Goal: Navigation & Orientation: Understand site structure

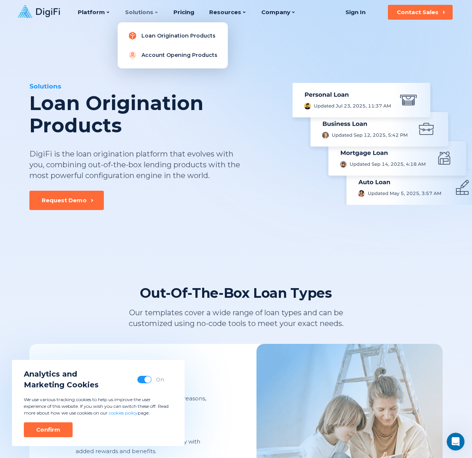
click at [146, 35] on link "Loan Origination Products" at bounding box center [173, 35] width 98 height 15
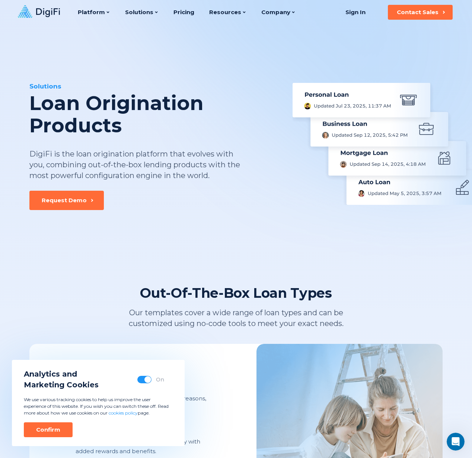
click at [50, 10] on icon at bounding box center [39, 11] width 42 height 13
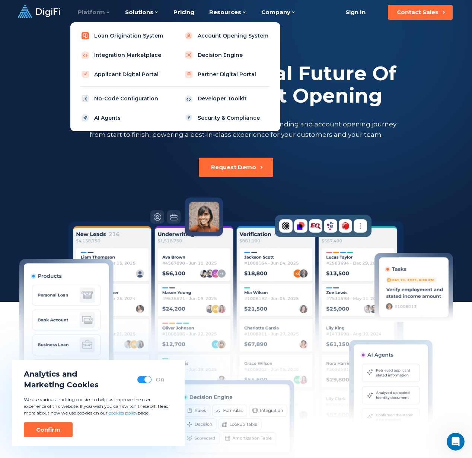
click at [123, 34] on link "Loan Origination System" at bounding box center [123, 35] width 95 height 15
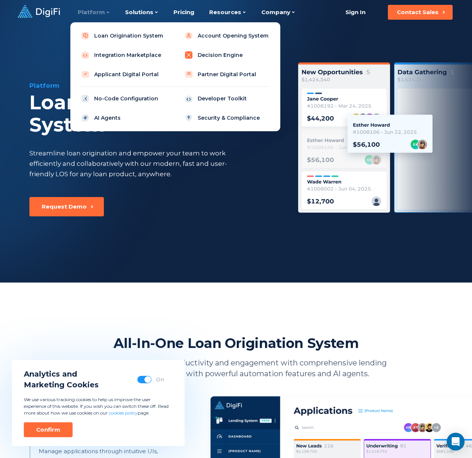
click at [221, 56] on link "Decision Engine" at bounding box center [227, 55] width 95 height 15
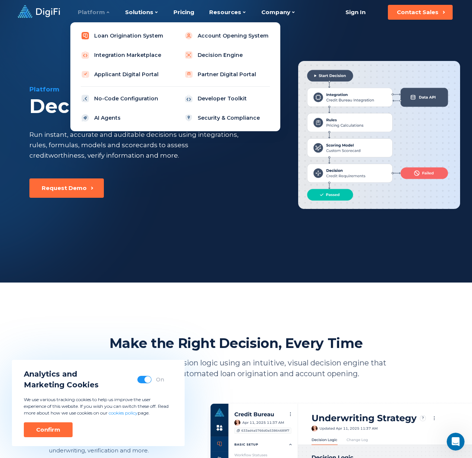
click at [104, 35] on link "Loan Origination System" at bounding box center [123, 35] width 95 height 15
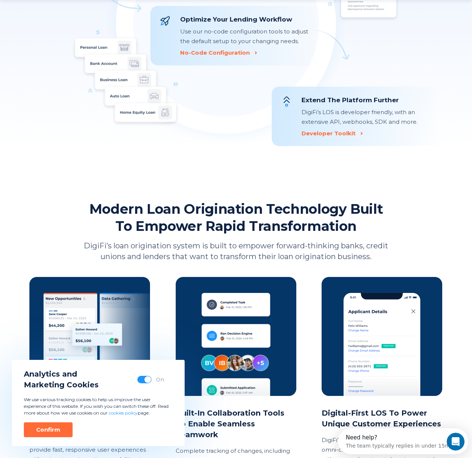
scroll to position [882, 0]
